Goal: Information Seeking & Learning: Learn about a topic

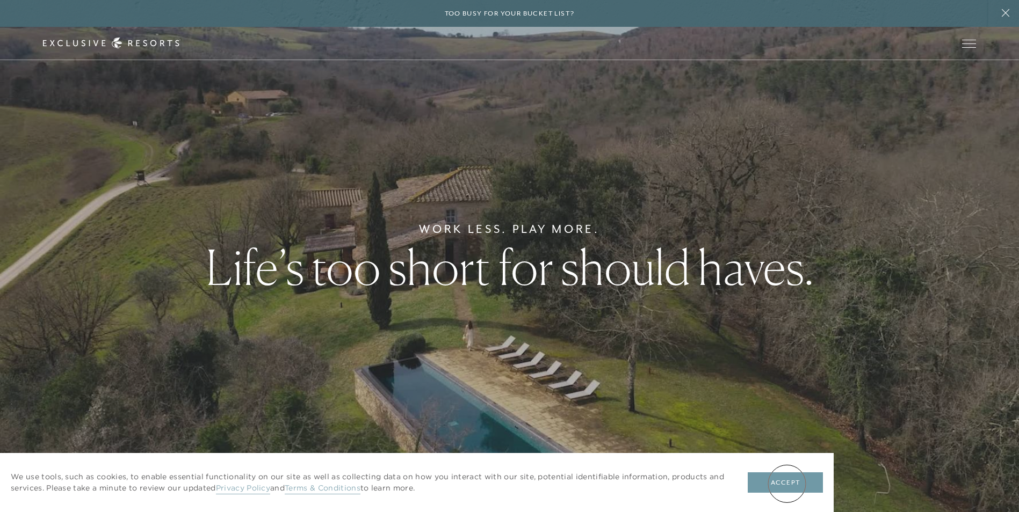
click at [787, 485] on button "Accept" at bounding box center [785, 483] width 75 height 20
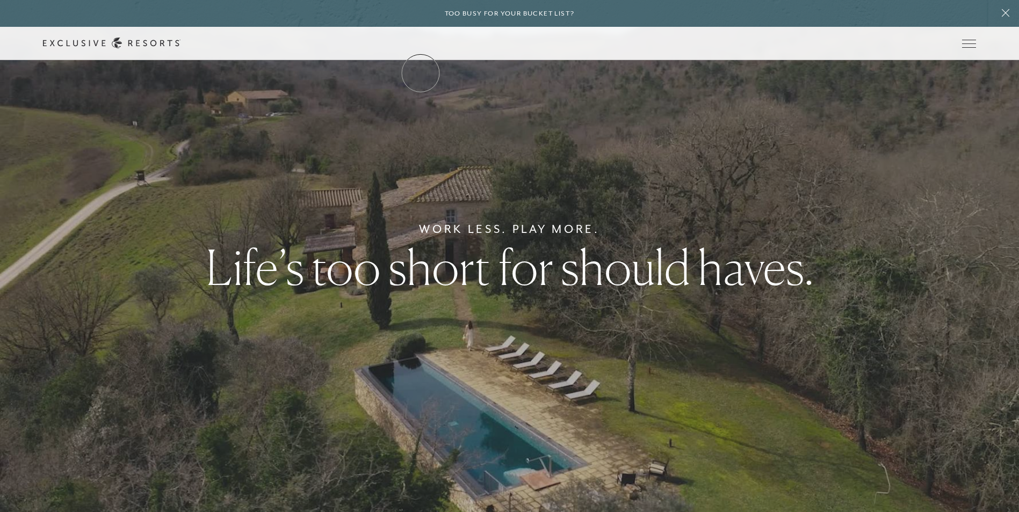
drag, startPoint x: 421, startPoint y: 73, endPoint x: 424, endPoint y: 82, distance: 9.9
click at [0, 0] on link "The Collection" at bounding box center [0, 0] width 0 height 0
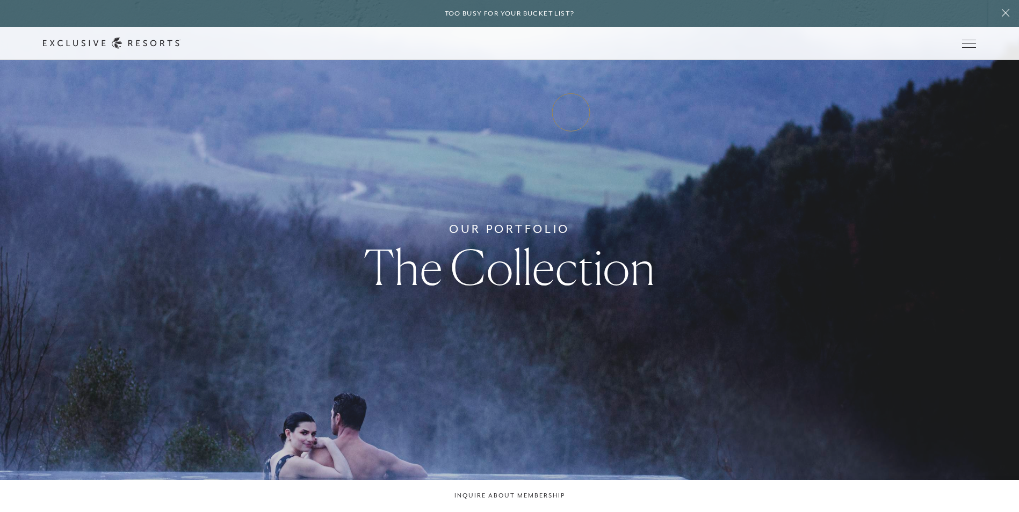
click at [0, 0] on link "Experience Collection" at bounding box center [0, 0] width 0 height 0
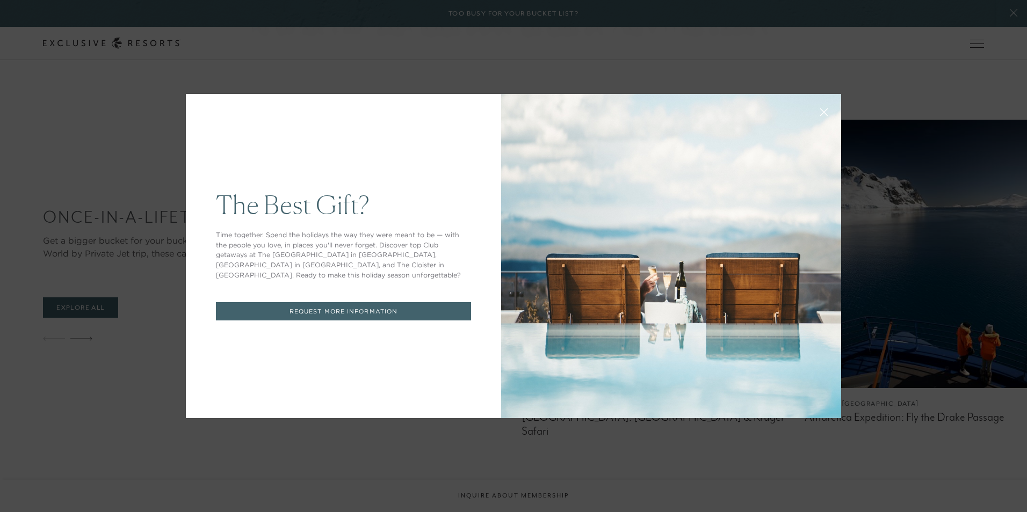
click at [828, 111] on button at bounding box center [824, 111] width 26 height 26
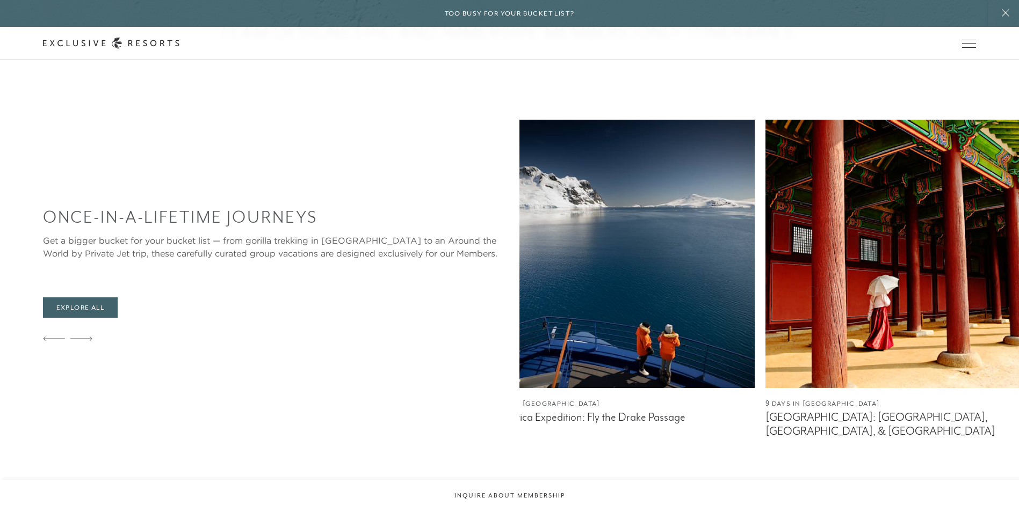
click at [765, 282] on img at bounding box center [899, 254] width 269 height 269
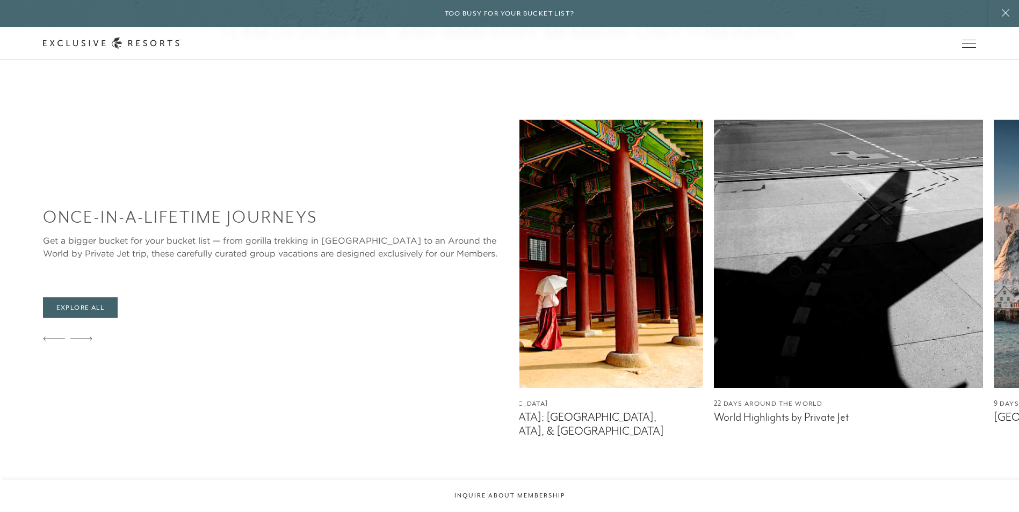
click at [714, 260] on img at bounding box center [848, 254] width 269 height 269
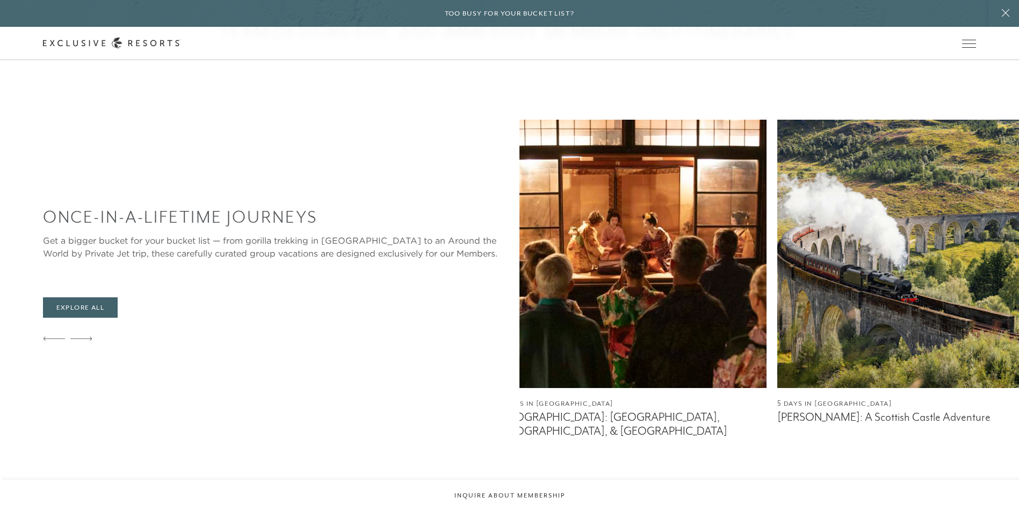
click at [47, 286] on div "Once-In-A-Lifetime Journeys Get a bigger bucket for your bucket list — from gor…" at bounding box center [531, 279] width 976 height 318
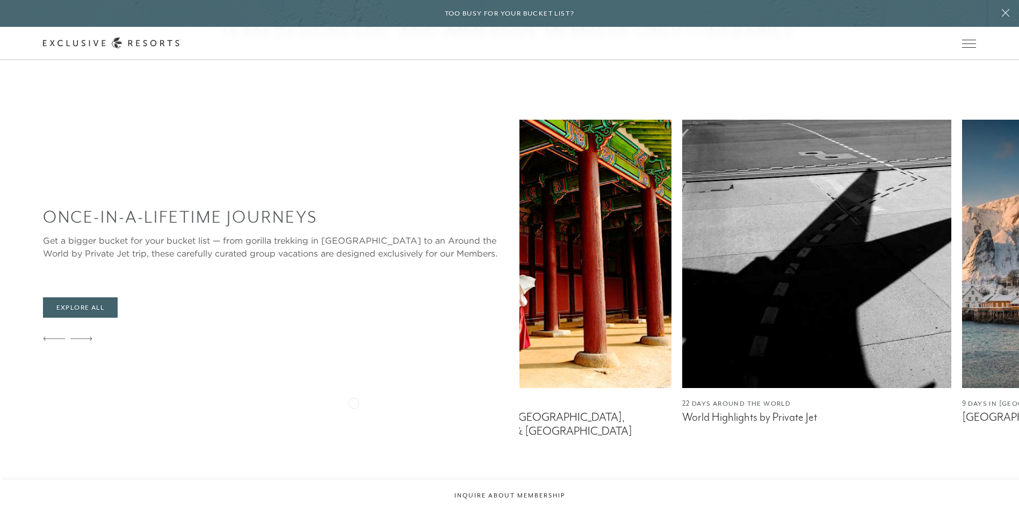
click at [682, 402] on figcaption "22 Days Around The World" at bounding box center [816, 404] width 269 height 10
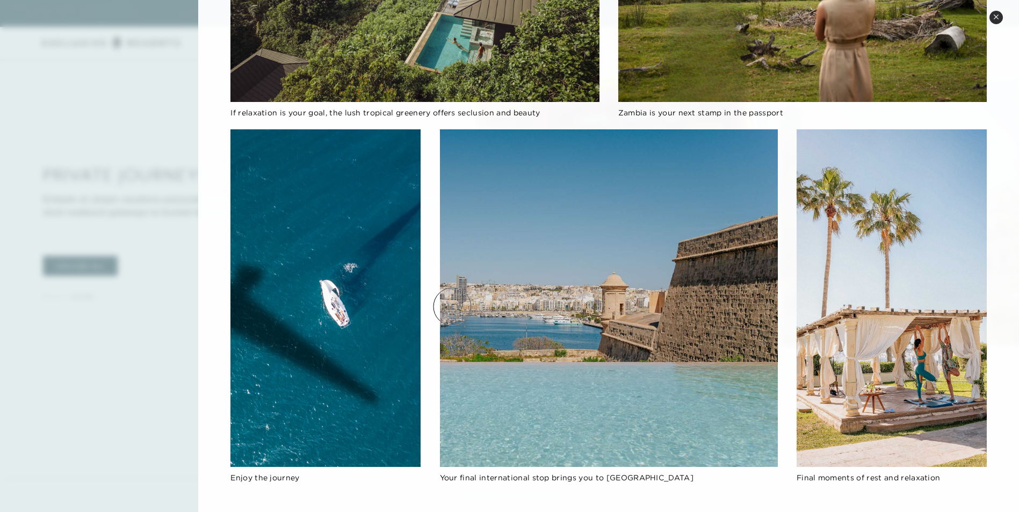
scroll to position [1074, 0]
